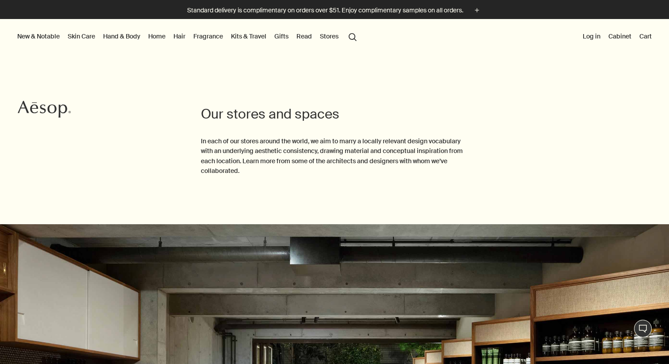
click at [329, 33] on button "Stores" at bounding box center [329, 37] width 22 height 12
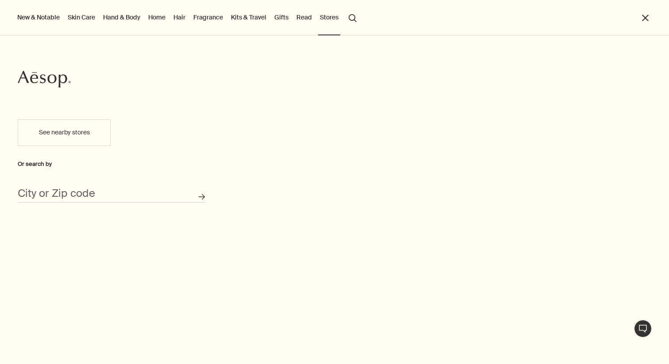
click at [65, 134] on button "See nearby stores" at bounding box center [64, 133] width 93 height 27
click at [104, 197] on input "City or Zip code" at bounding box center [112, 196] width 188 height 14
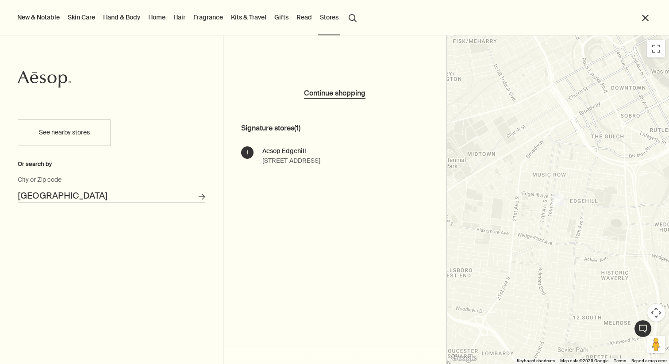
click at [332, 14] on button "Stores" at bounding box center [329, 18] width 22 height 12
click at [329, 18] on button "Stores" at bounding box center [329, 18] width 22 height 12
click at [110, 193] on input "[GEOGRAPHIC_DATA]" at bounding box center [112, 196] width 188 height 14
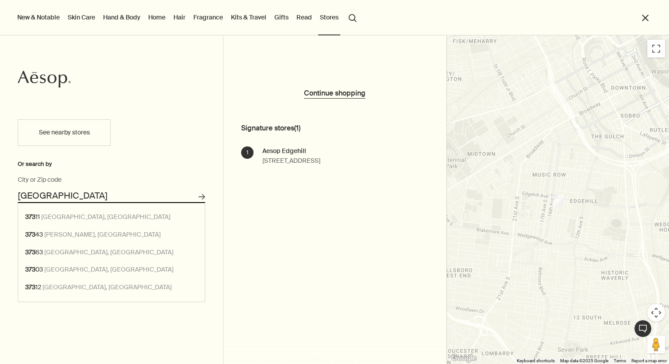
click at [110, 193] on input "[GEOGRAPHIC_DATA]" at bounding box center [112, 196] width 188 height 14
type input "[GEOGRAPHIC_DATA]"
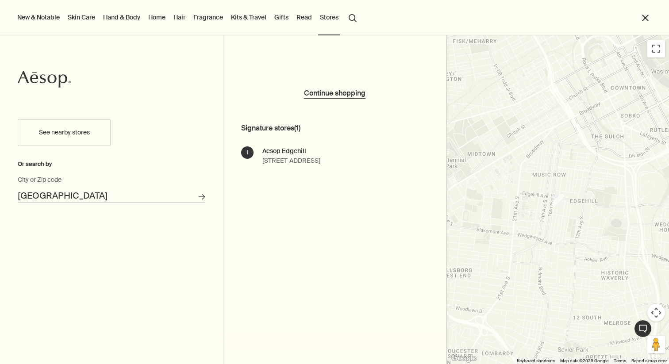
click at [69, 136] on button "See nearby stores" at bounding box center [64, 133] width 93 height 27
click at [645, 19] on button "close" at bounding box center [646, 18] width 10 height 10
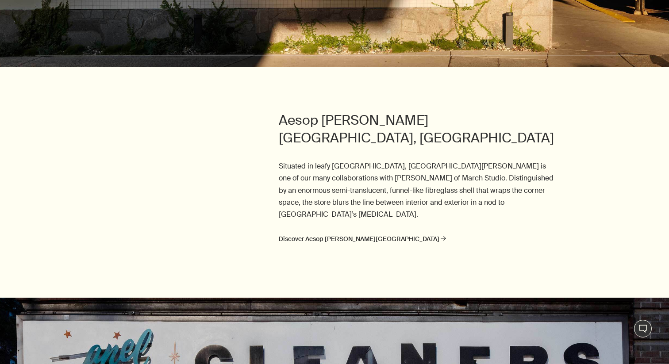
scroll to position [1172, 0]
